Goal: Navigation & Orientation: Find specific page/section

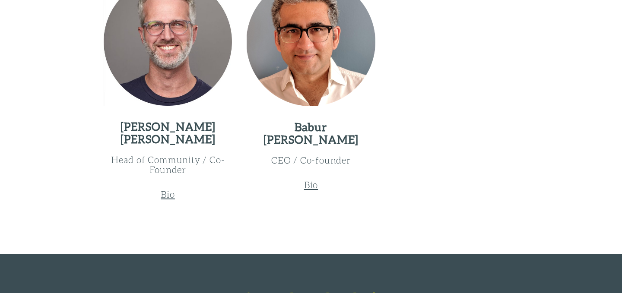
scroll to position [1239, 0]
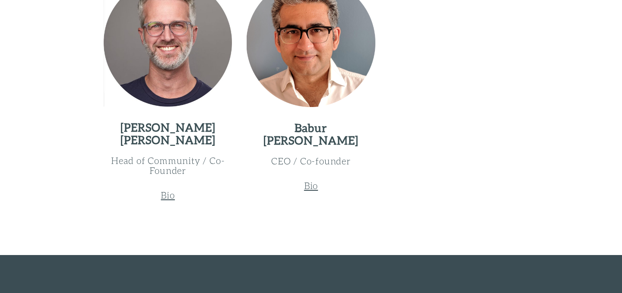
click at [170, 198] on u "Bio" at bounding box center [168, 195] width 14 height 11
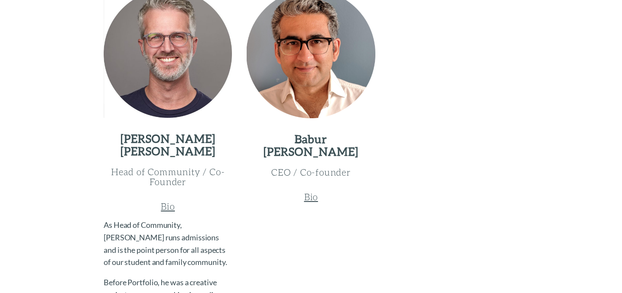
scroll to position [1228, 0]
click at [168, 208] on u "Bio" at bounding box center [168, 206] width 14 height 11
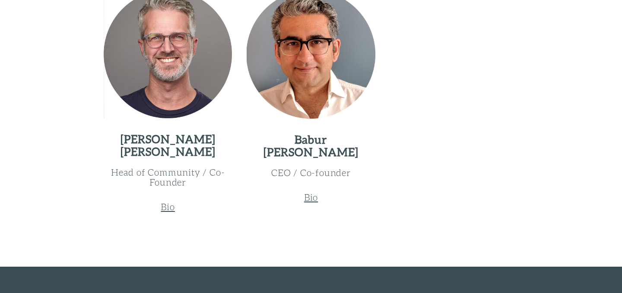
click at [168, 208] on u "Bio" at bounding box center [168, 206] width 14 height 11
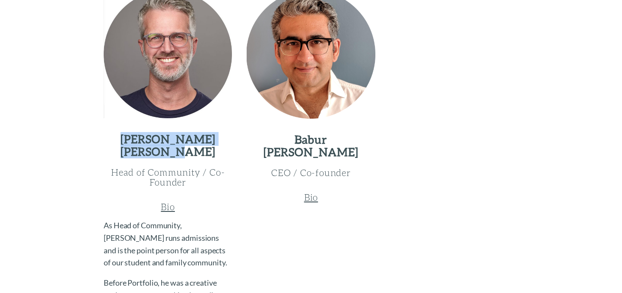
drag, startPoint x: 156, startPoint y: 138, endPoint x: 195, endPoint y: 151, distance: 41.8
click at [195, 151] on h2 "Doug Schachtel" at bounding box center [168, 145] width 128 height 25
copy h2 "Doug Schachtel"
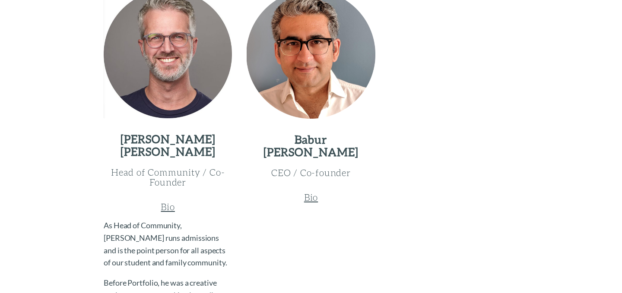
click at [313, 198] on u "Bio" at bounding box center [311, 197] width 14 height 11
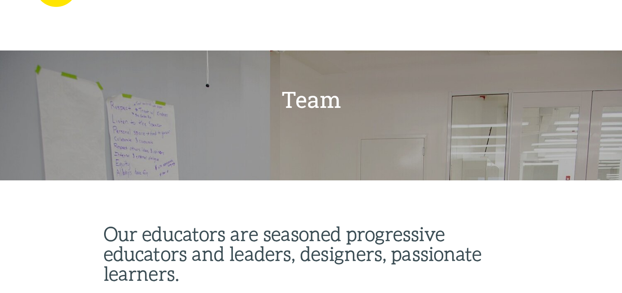
scroll to position [0, 0]
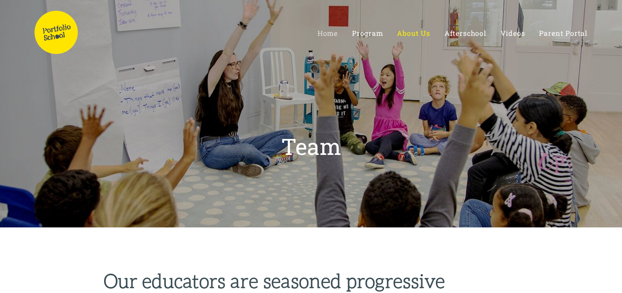
click at [328, 31] on span "Home" at bounding box center [328, 33] width 20 height 9
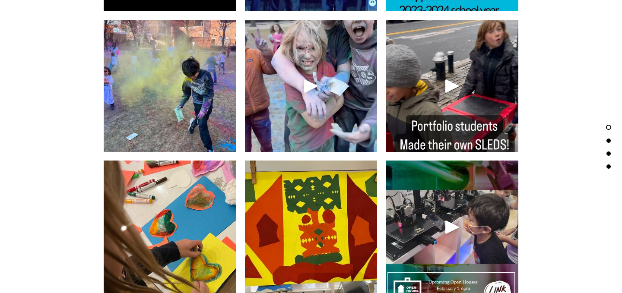
scroll to position [1803, 0]
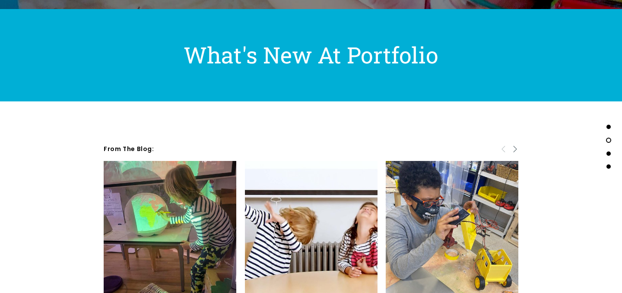
scroll to position [2440, 0]
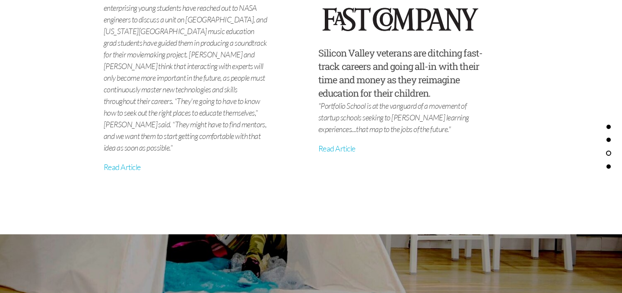
scroll to position [3201, 0]
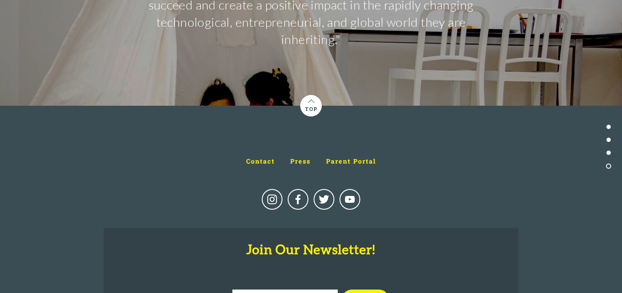
scroll to position [3649, 0]
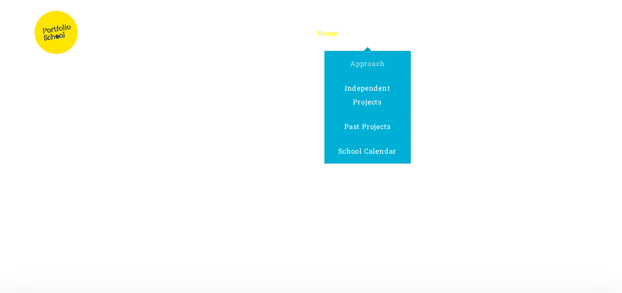
click at [361, 65] on span "Approach" at bounding box center [367, 63] width 34 height 9
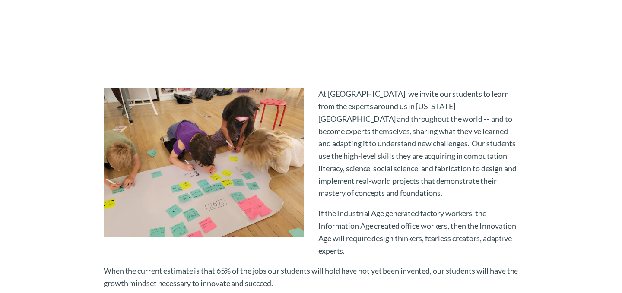
scroll to position [221, 0]
